Goal: Transaction & Acquisition: Purchase product/service

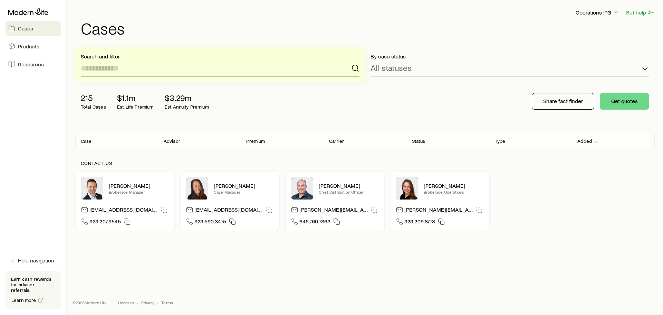
click at [139, 65] on input at bounding box center [220, 68] width 279 height 17
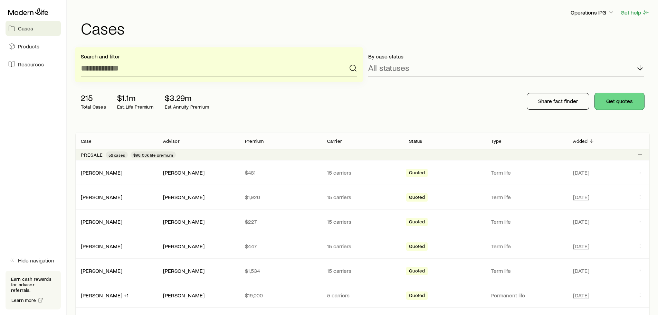
click at [625, 98] on button "Get quotes" at bounding box center [619, 101] width 49 height 17
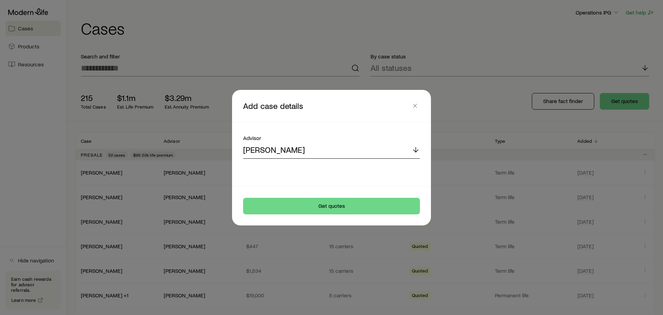
click at [333, 151] on div "[PERSON_NAME]" at bounding box center [331, 150] width 177 height 17
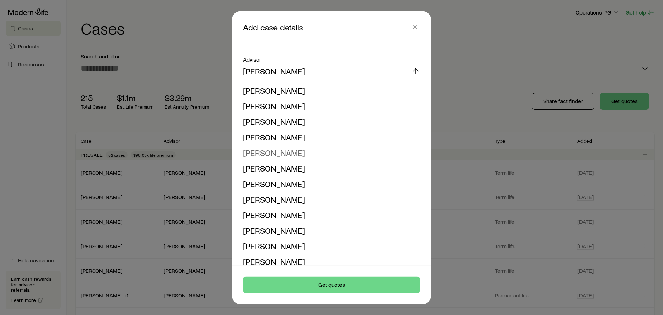
click at [289, 155] on span "[PERSON_NAME]" at bounding box center [274, 152] width 62 height 10
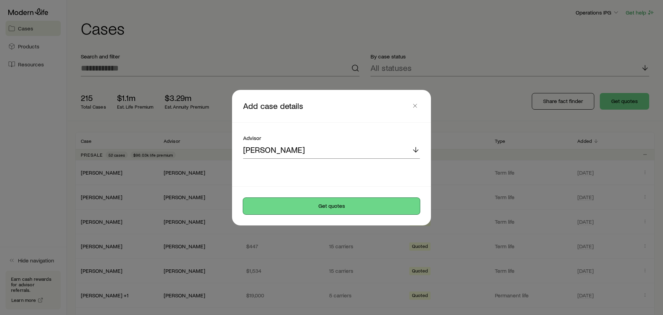
click at [308, 208] on button "Get quotes" at bounding box center [331, 206] width 177 height 17
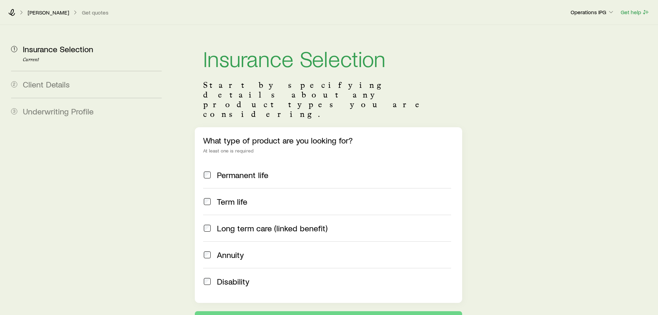
click at [216, 197] on div "Term life" at bounding box center [327, 202] width 248 height 10
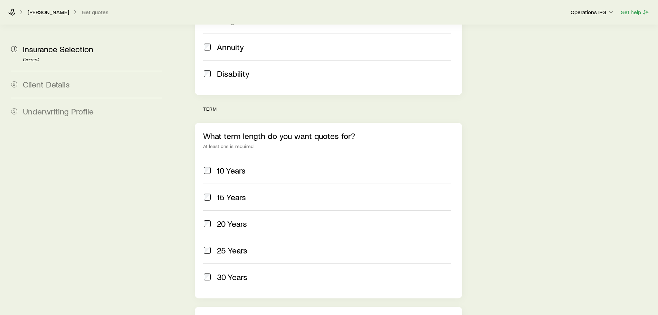
scroll to position [276, 0]
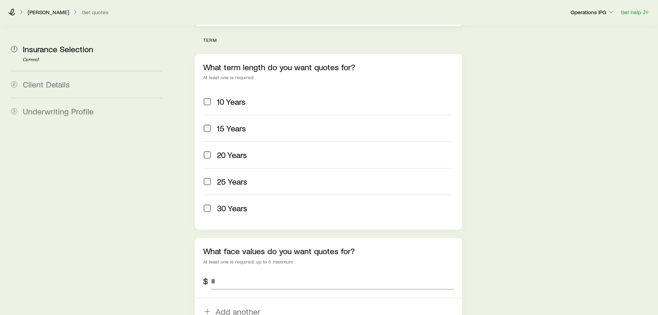
click at [234, 203] on span "30 Years" at bounding box center [232, 208] width 30 height 10
click at [241, 273] on input "tel" at bounding box center [332, 281] width 243 height 17
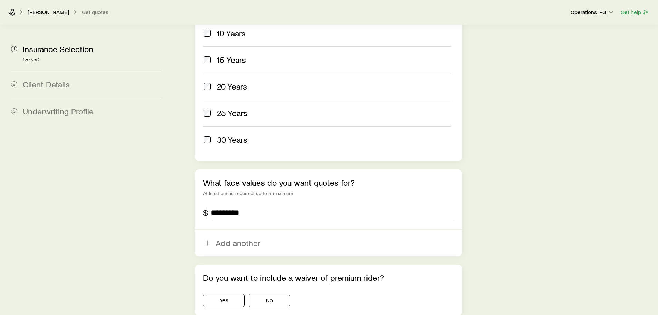
scroll to position [345, 0]
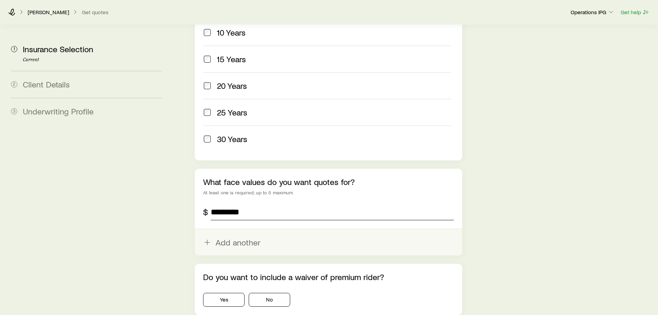
type input "*********"
click at [233, 229] on button "Add another" at bounding box center [328, 242] width 267 height 26
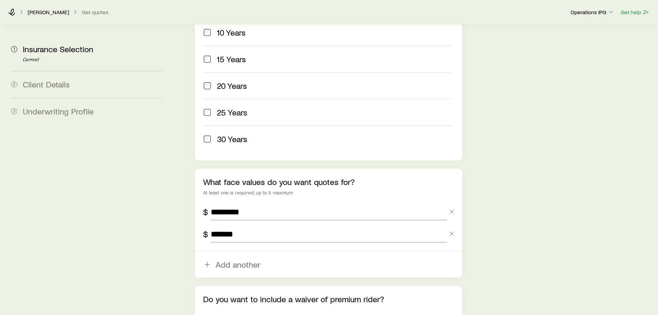
type input "*******"
click at [89, 216] on aside "1 Insurance Selection Current 2 Client Details 3 Underwriting Profile" at bounding box center [87, 20] width 162 height 682
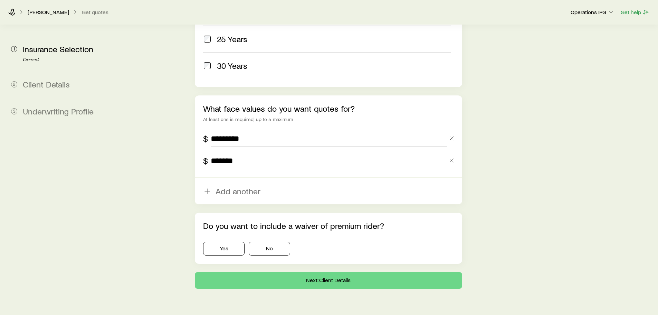
scroll to position [420, 0]
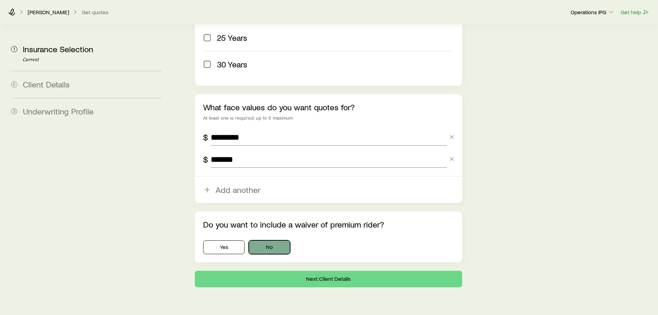
click at [270, 240] on button "No" at bounding box center [269, 247] width 41 height 14
click at [282, 270] on button "Next: Client Details" at bounding box center [328, 278] width 267 height 17
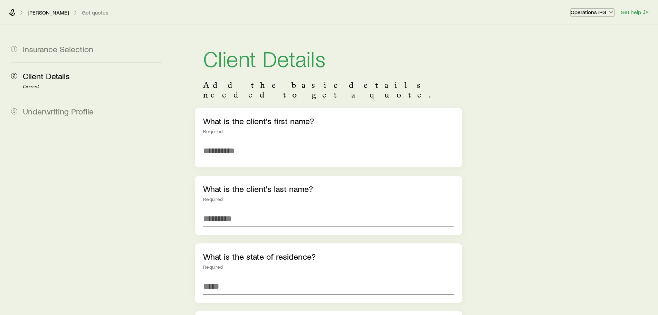
click at [588, 10] on p "Operations IPG" at bounding box center [593, 12] width 44 height 7
click at [567, 32] on button "Sign out" at bounding box center [573, 31] width 77 height 12
click at [590, 10] on p "Operations IPG" at bounding box center [593, 12] width 44 height 7
click at [590, 11] on p "Operations IPG" at bounding box center [593, 12] width 44 height 7
click at [573, 29] on button "Sign out" at bounding box center [573, 31] width 77 height 12
